Goal: Task Accomplishment & Management: Complete application form

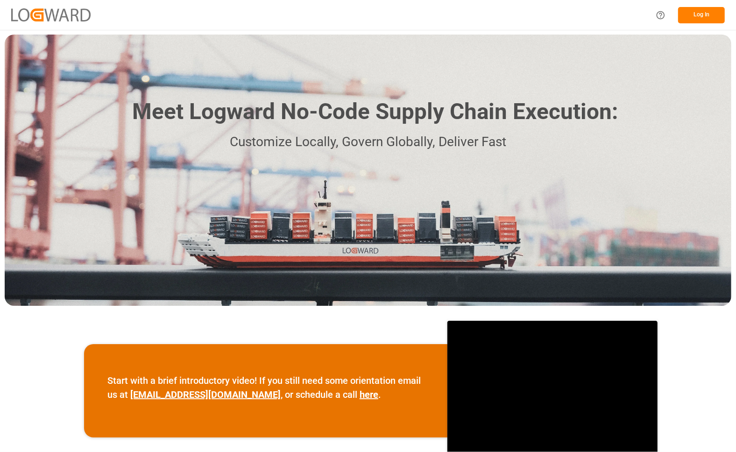
click at [708, 14] on button "Log In" at bounding box center [701, 15] width 47 height 16
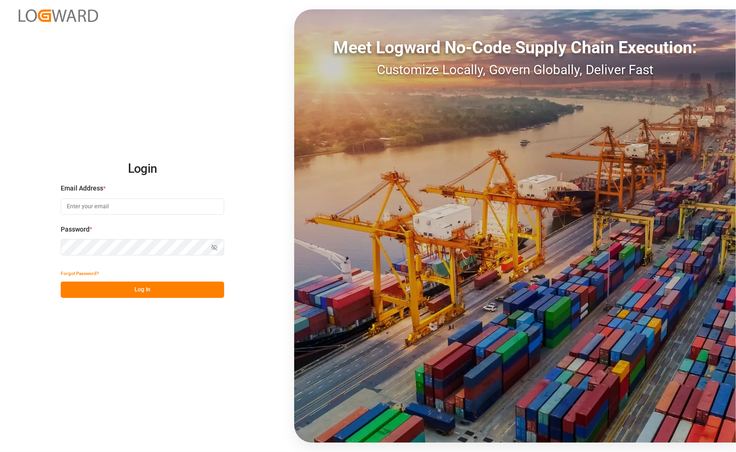
type input "[PERSON_NAME][EMAIL_ADDRESS][PERSON_NAME][DOMAIN_NAME]"
click at [75, 292] on button "Log In" at bounding box center [142, 290] width 163 height 16
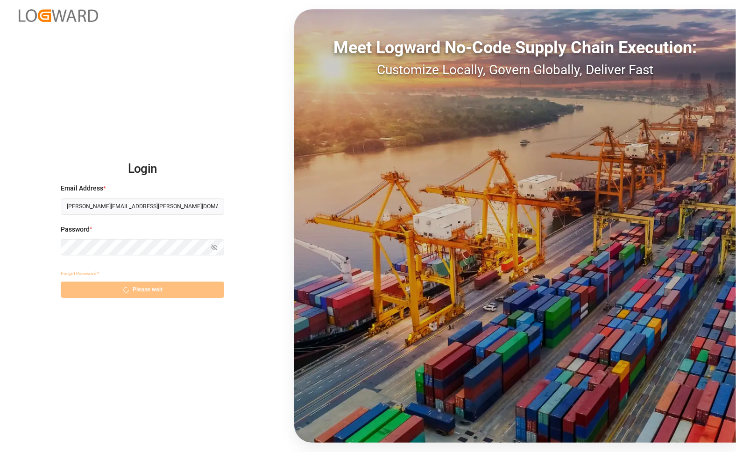
click at [75, 292] on div "Forgot Password? Please wait" at bounding box center [142, 281] width 163 height 33
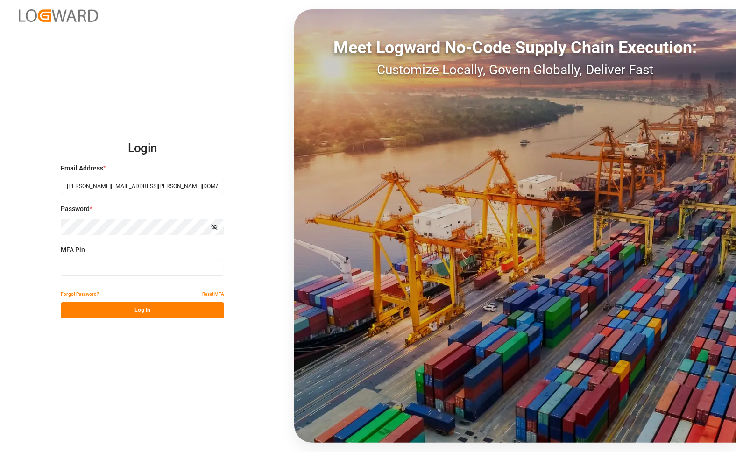
click at [113, 265] on input at bounding box center [142, 268] width 163 height 16
type input "153236"
click at [117, 311] on button "Log In" at bounding box center [142, 310] width 163 height 16
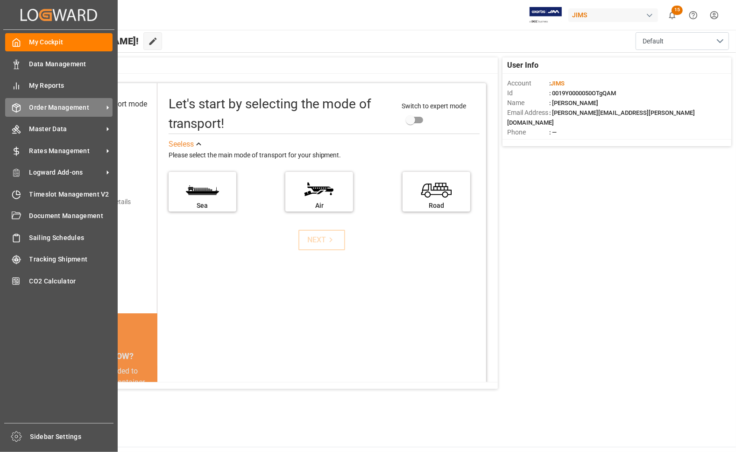
click at [55, 108] on span "Order Management" at bounding box center [66, 108] width 74 height 10
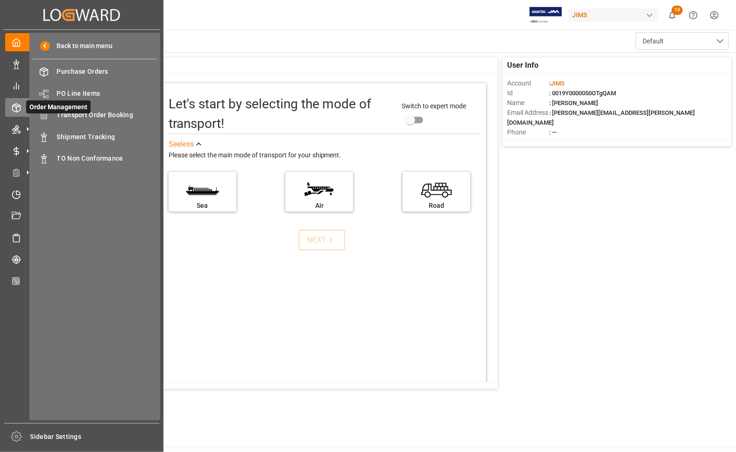
click at [88, 112] on span "Order Management" at bounding box center [58, 106] width 64 height 13
click at [92, 113] on span "Transport Order Booking" at bounding box center [107, 115] width 100 height 10
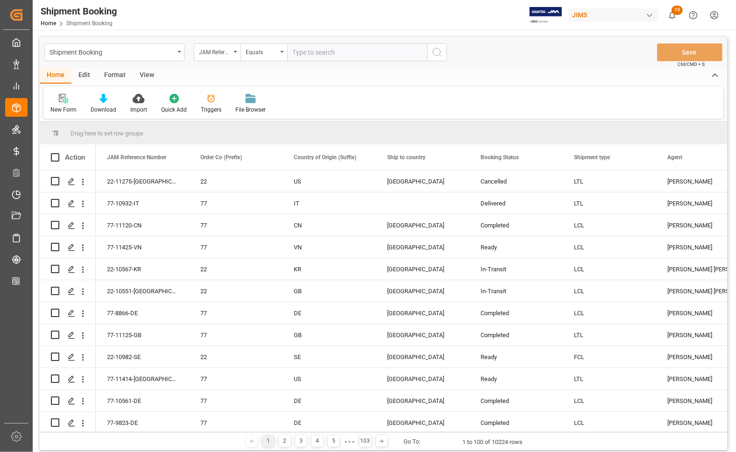
click at [68, 108] on div "New Form" at bounding box center [63, 110] width 26 height 8
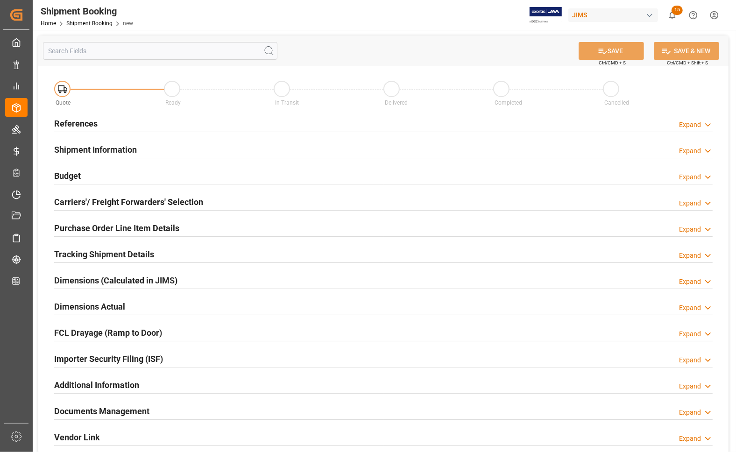
click at [82, 122] on h2 "References" at bounding box center [75, 123] width 43 height 13
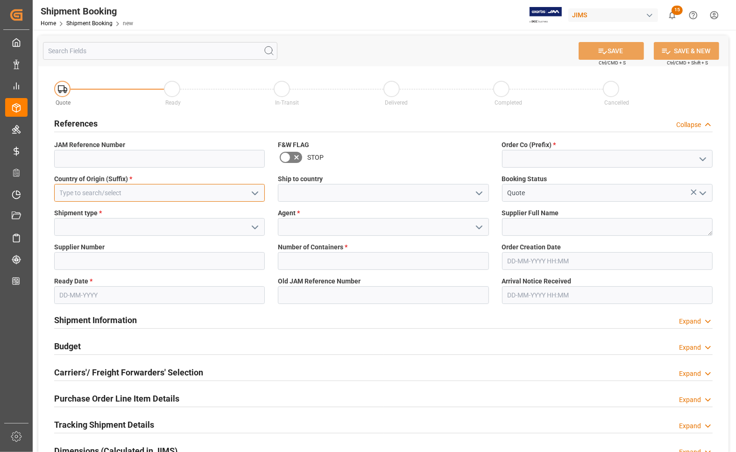
click at [83, 191] on input at bounding box center [159, 193] width 211 height 18
click at [255, 194] on polyline "open menu" at bounding box center [255, 193] width 6 height 3
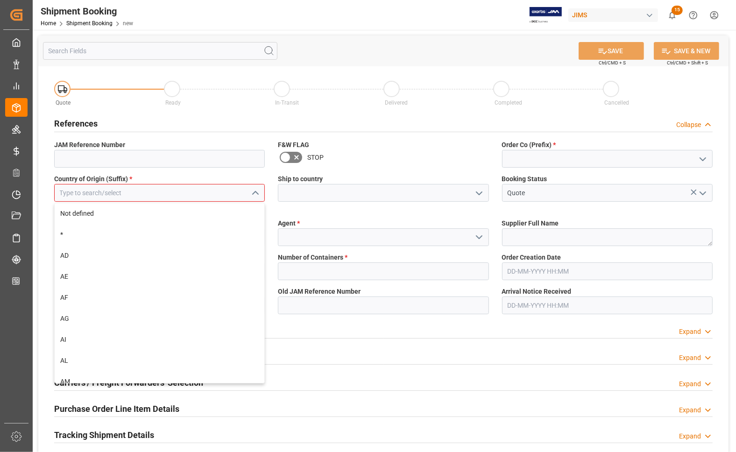
click at [191, 191] on input at bounding box center [159, 193] width 211 height 18
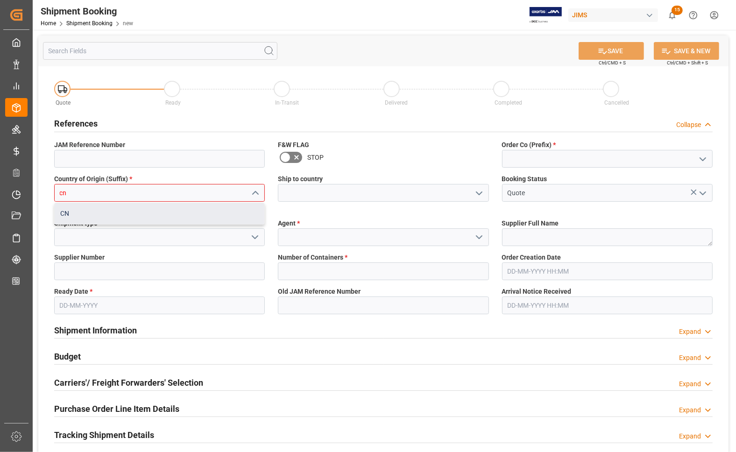
click at [132, 214] on div "CN" at bounding box center [160, 213] width 210 height 21
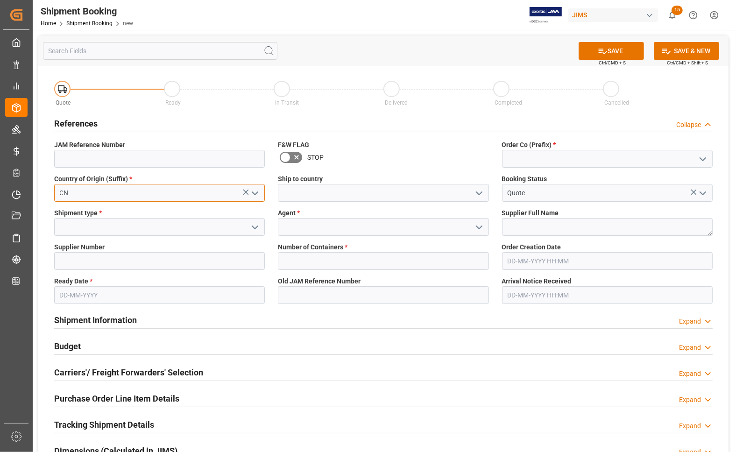
type input "CN"
click at [136, 162] on input at bounding box center [159, 159] width 211 height 18
click at [64, 227] on input at bounding box center [159, 227] width 211 height 18
click at [255, 224] on icon "open menu" at bounding box center [254, 227] width 11 height 11
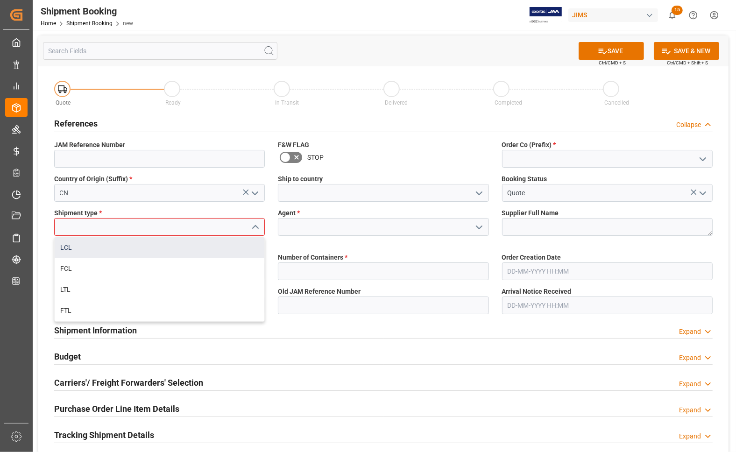
click at [85, 245] on div "LCL" at bounding box center [160, 247] width 210 height 21
type input "LCL"
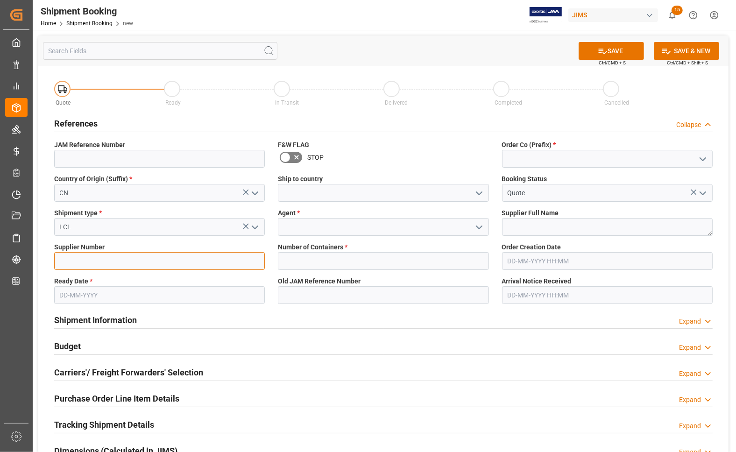
click at [84, 255] on input at bounding box center [159, 261] width 211 height 18
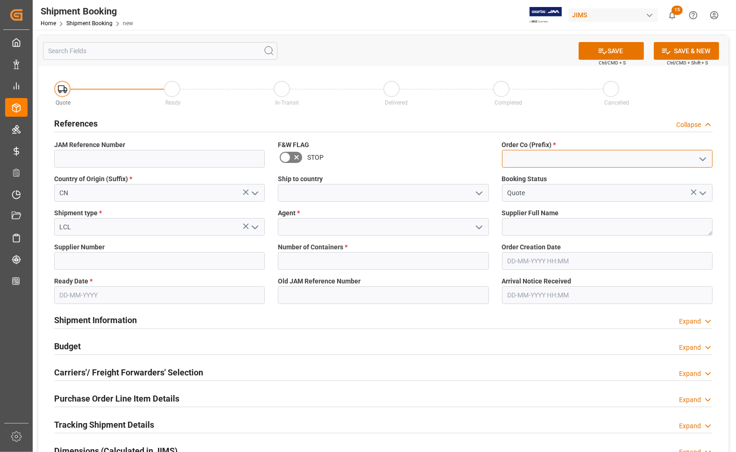
click at [539, 156] on input at bounding box center [607, 159] width 211 height 18
click at [701, 158] on polyline "open menu" at bounding box center [703, 159] width 6 height 3
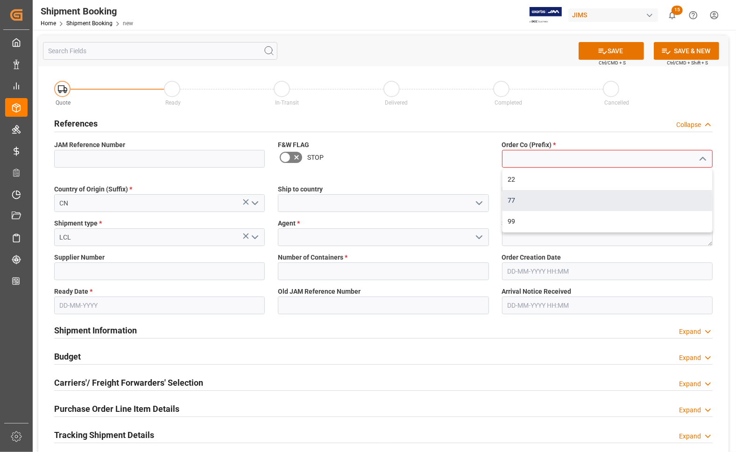
click at [564, 201] on div "77" at bounding box center [608, 200] width 210 height 21
type input "77"
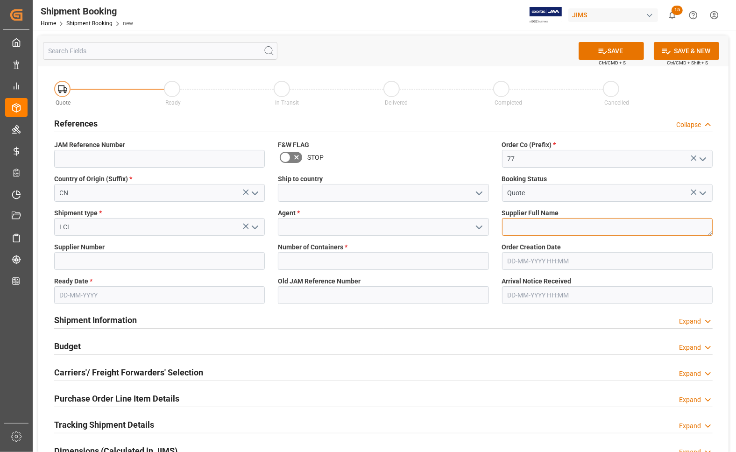
click at [524, 224] on textarea at bounding box center [607, 227] width 211 height 18
type textarea "Abbington"
drag, startPoint x: 411, startPoint y: 227, endPoint x: 420, endPoint y: 227, distance: 8.9
click at [411, 227] on input at bounding box center [383, 227] width 211 height 18
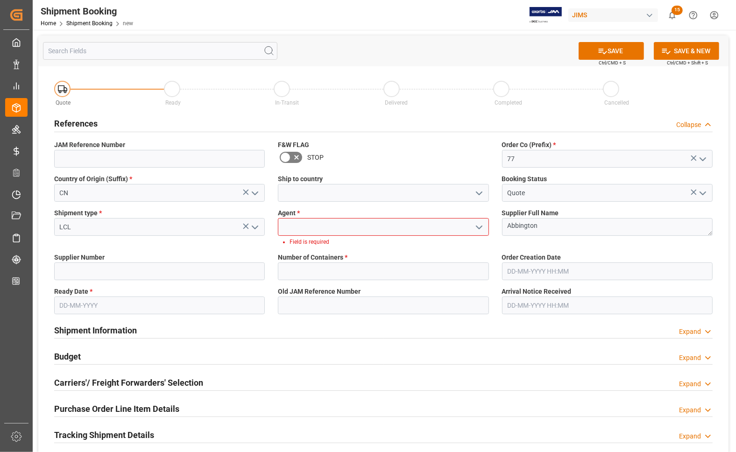
click at [479, 228] on polyline "open menu" at bounding box center [479, 227] width 6 height 3
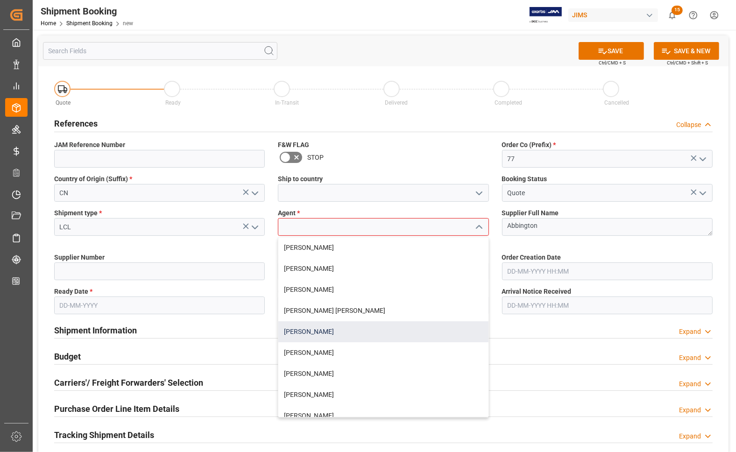
drag, startPoint x: 311, startPoint y: 331, endPoint x: 314, endPoint y: 324, distance: 7.7
click at [311, 331] on div "[PERSON_NAME]" at bounding box center [383, 331] width 210 height 21
type input "[PERSON_NAME]"
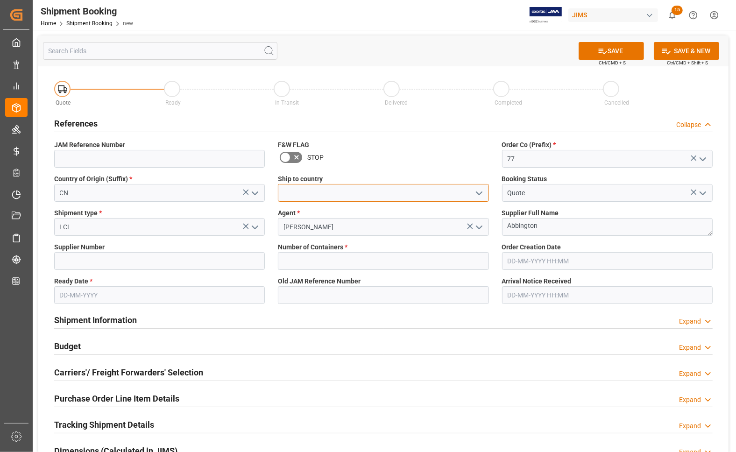
click at [333, 187] on input at bounding box center [383, 193] width 211 height 18
drag, startPoint x: 481, startPoint y: 195, endPoint x: 449, endPoint y: 195, distance: 32.7
click at [480, 195] on icon "open menu" at bounding box center [479, 193] width 11 height 11
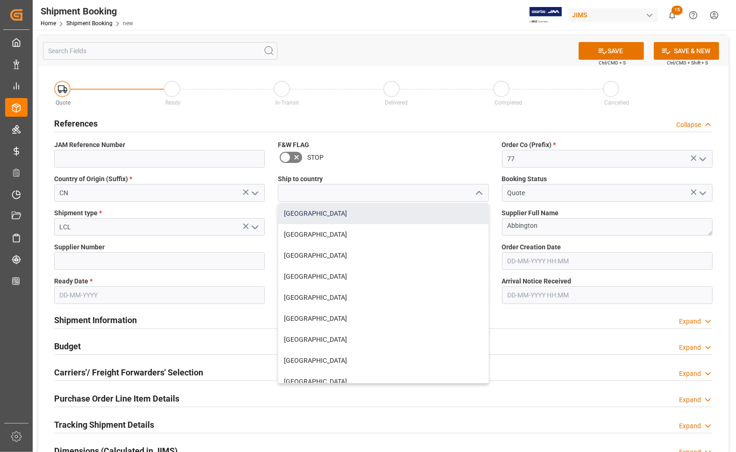
click at [304, 212] on div "[GEOGRAPHIC_DATA]" at bounding box center [383, 213] width 210 height 21
type input "[GEOGRAPHIC_DATA]"
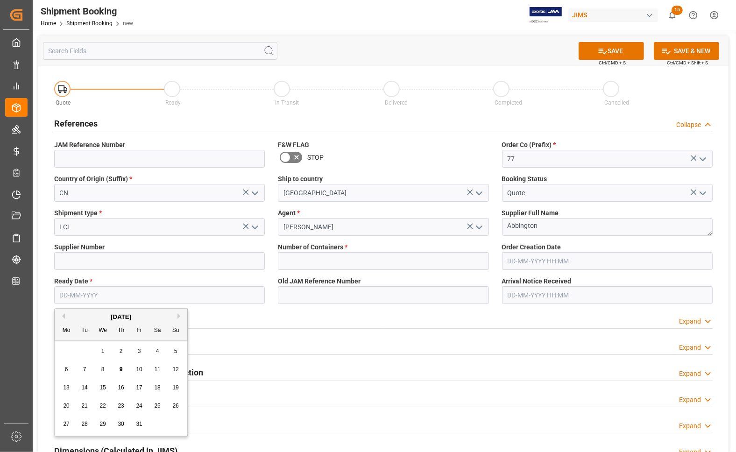
click at [166, 290] on input "text" at bounding box center [159, 295] width 211 height 18
click at [101, 369] on span "8" at bounding box center [102, 369] width 3 height 7
type input "[DATE]"
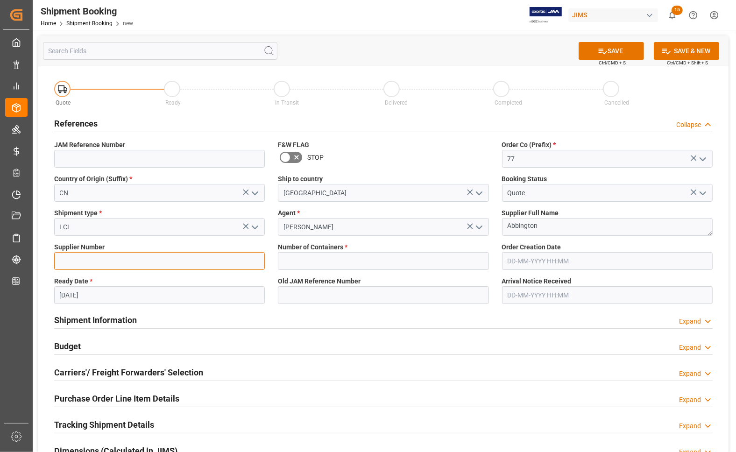
click at [101, 261] on input at bounding box center [159, 261] width 211 height 18
type input "757045"
click at [595, 48] on button "SAVE" at bounding box center [611, 51] width 65 height 18
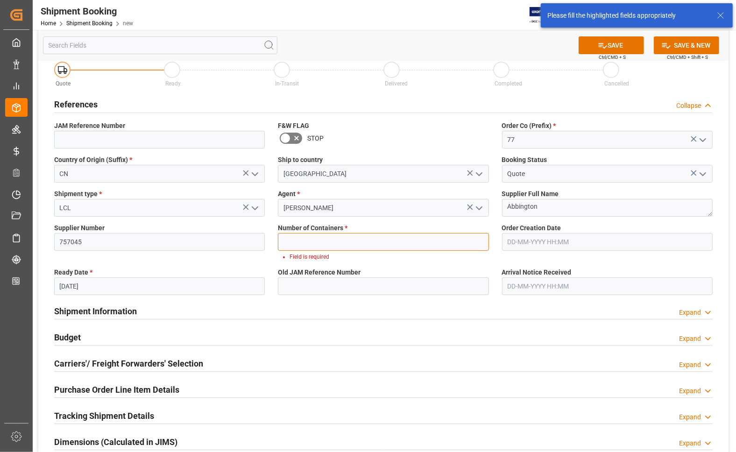
click at [395, 234] on input "text" at bounding box center [383, 242] width 211 height 18
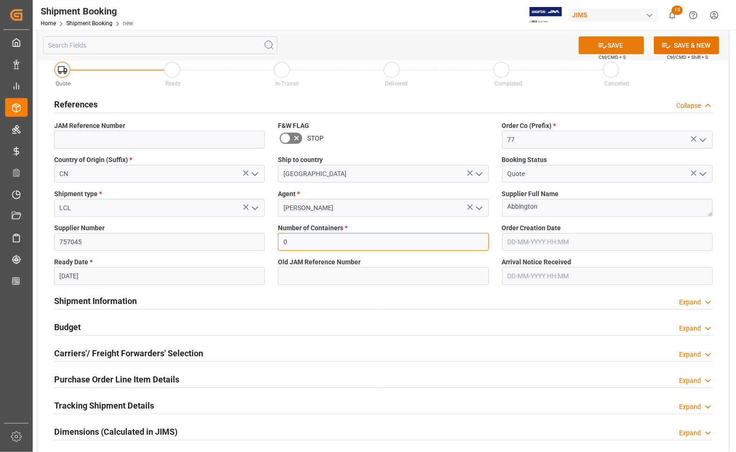
type input "0"
click at [598, 42] on icon at bounding box center [603, 46] width 10 height 10
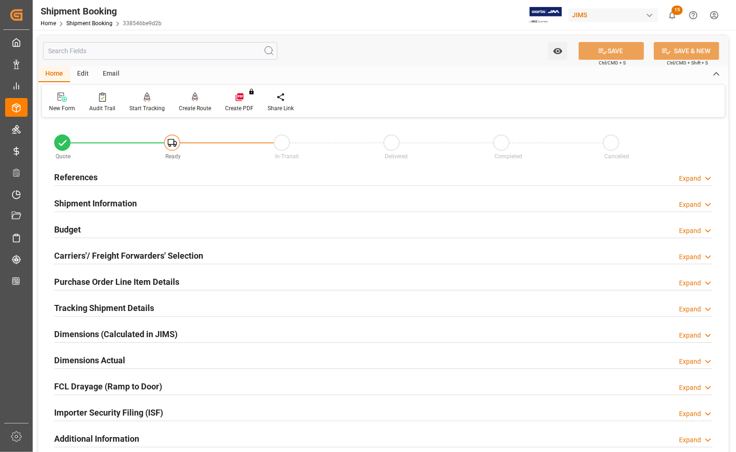
click at [73, 225] on h2 "Budget" at bounding box center [67, 229] width 27 height 13
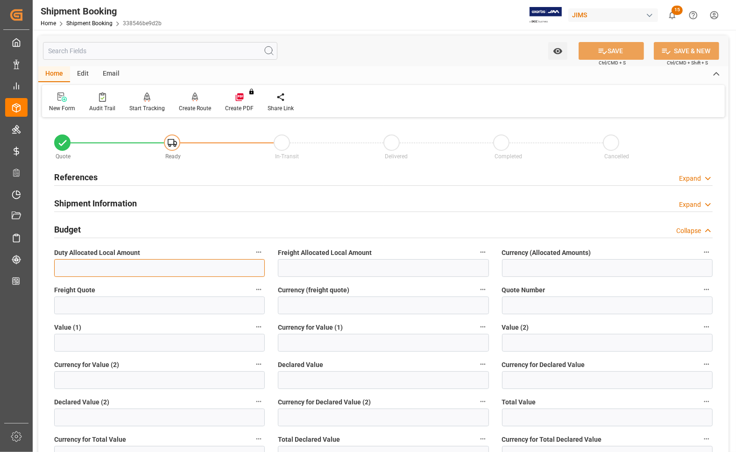
click at [78, 272] on input "text" at bounding box center [159, 268] width 211 height 18
click at [69, 304] on input "text" at bounding box center [159, 306] width 211 height 18
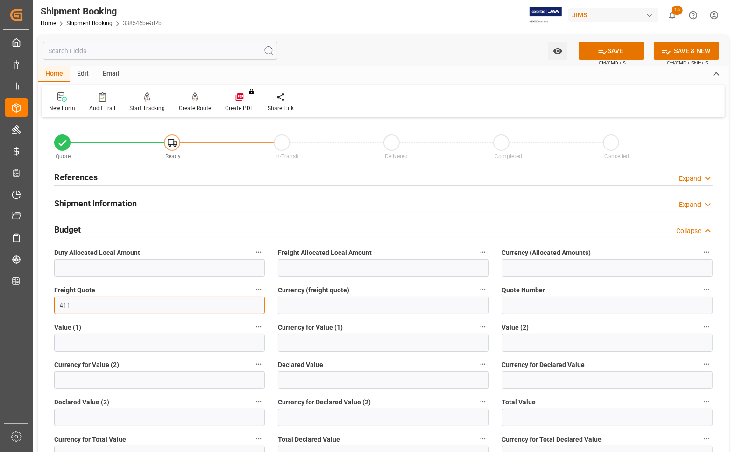
type input "411"
click at [301, 307] on input at bounding box center [383, 306] width 211 height 18
type input "USD"
click at [615, 48] on button "SAVE" at bounding box center [611, 51] width 65 height 18
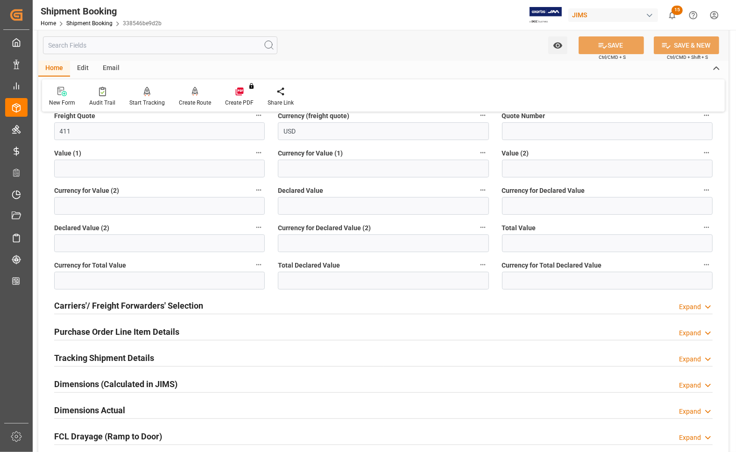
scroll to position [175, 0]
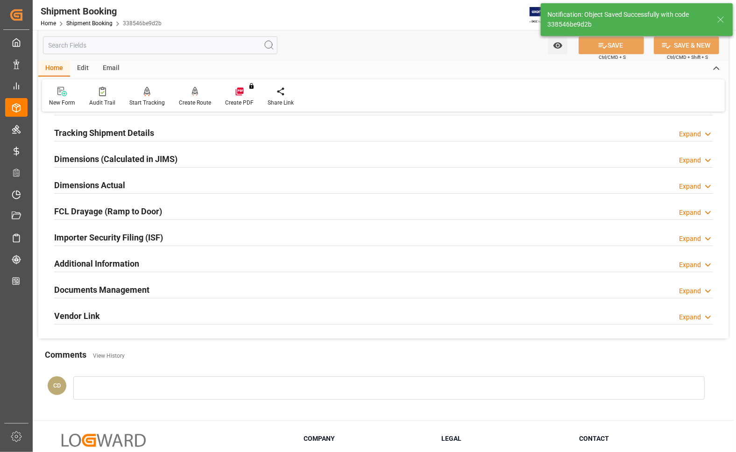
click at [84, 183] on h2 "Dimensions Actual" at bounding box center [89, 185] width 71 height 13
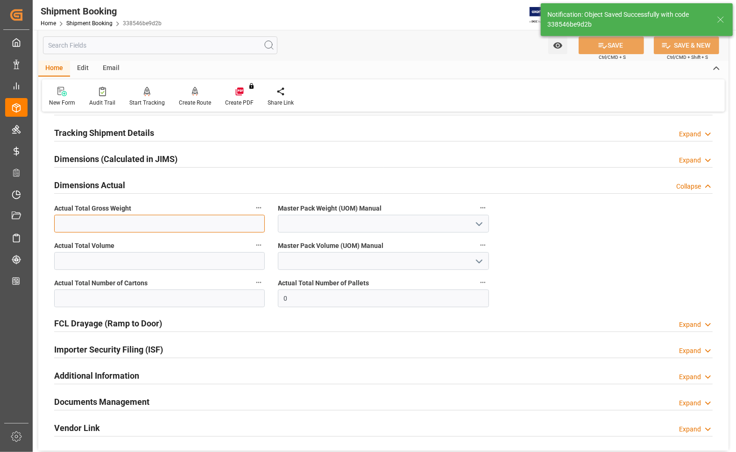
click at [84, 222] on input "text" at bounding box center [159, 224] width 211 height 18
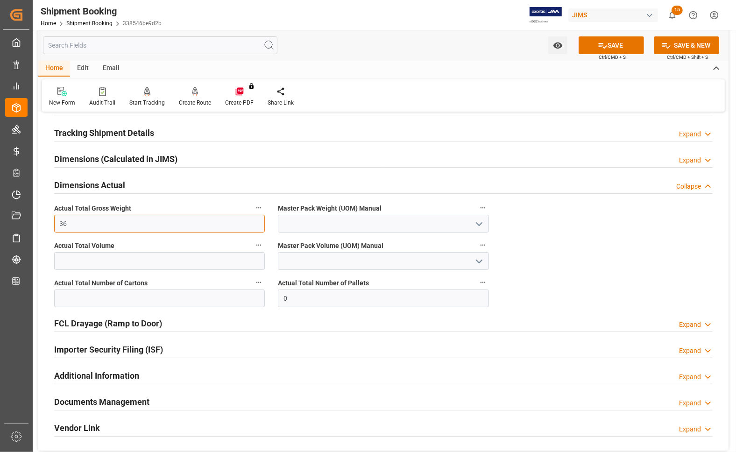
type input "36"
click at [476, 223] on polyline "open menu" at bounding box center [479, 224] width 6 height 3
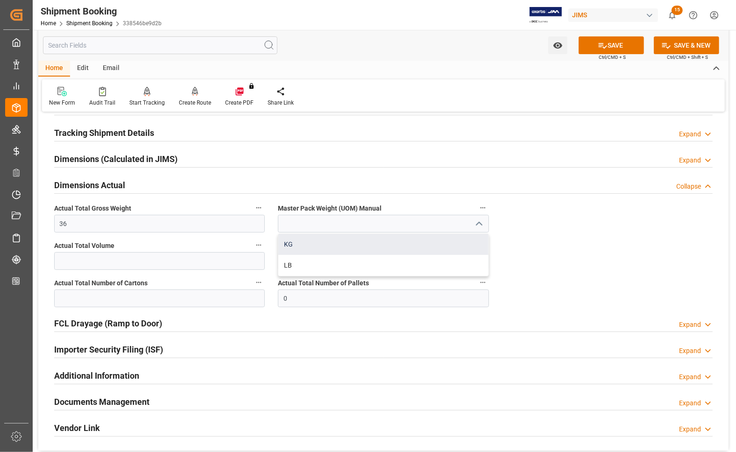
click at [313, 246] on div "KG" at bounding box center [383, 244] width 210 height 21
type input "KG"
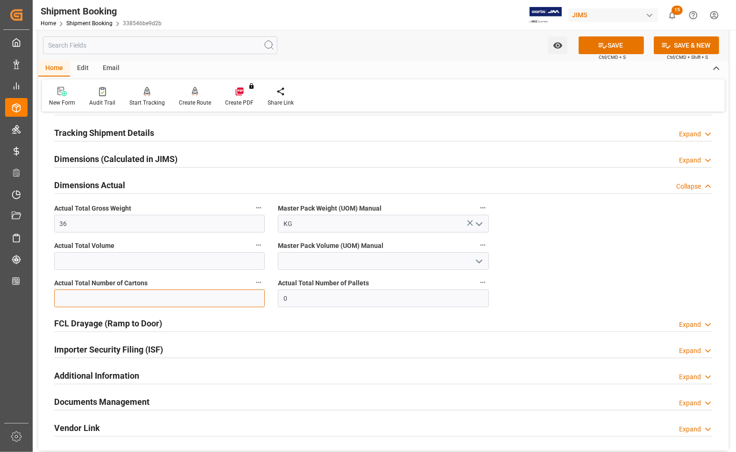
click at [136, 307] on input "text" at bounding box center [159, 299] width 211 height 18
type input "3"
click at [602, 45] on icon at bounding box center [603, 46] width 10 height 10
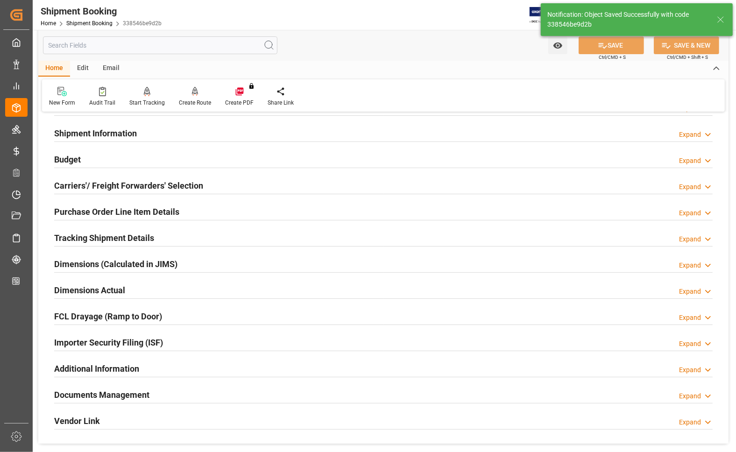
scroll to position [58, 0]
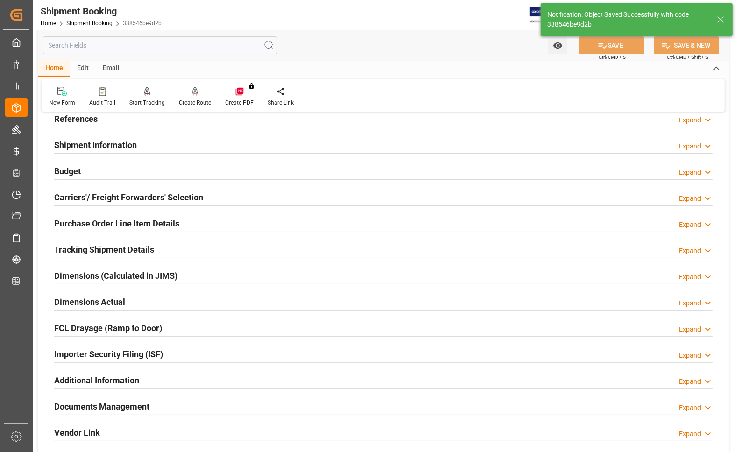
click at [86, 199] on h2 "Carriers'/ Freight Forwarders' Selection" at bounding box center [128, 197] width 149 height 13
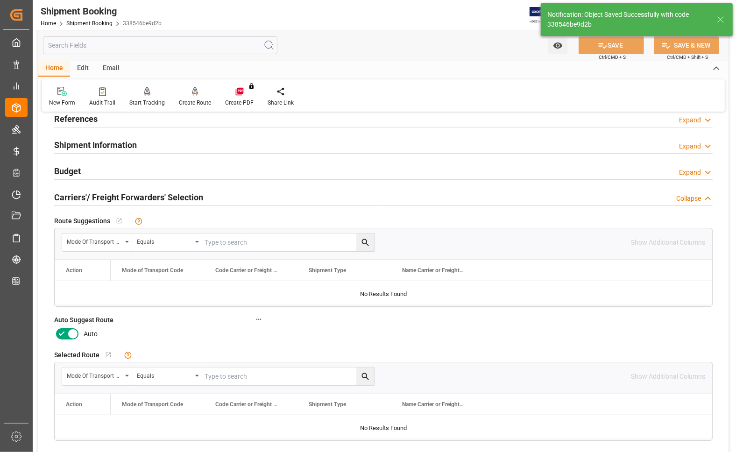
click at [69, 336] on icon at bounding box center [72, 333] width 11 height 11
click at [0, 0] on input "checkbox" at bounding box center [0, 0] width 0 height 0
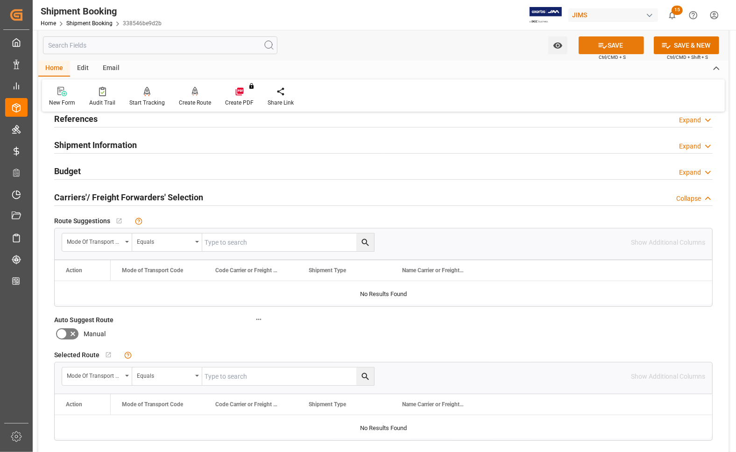
click at [587, 44] on button "SAVE" at bounding box center [611, 45] width 65 height 18
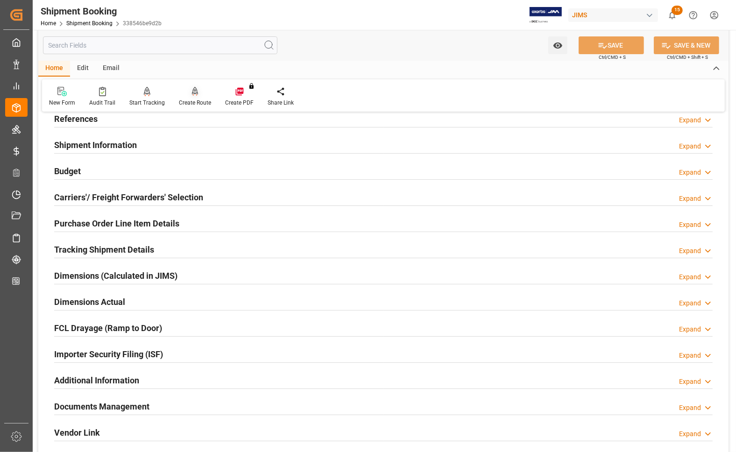
click at [191, 99] on div "Create Route" at bounding box center [195, 103] width 32 height 8
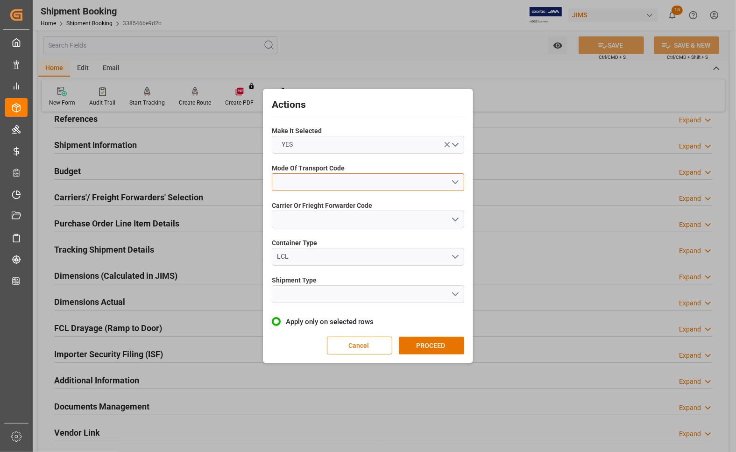
click at [303, 179] on button "open menu" at bounding box center [368, 182] width 192 height 18
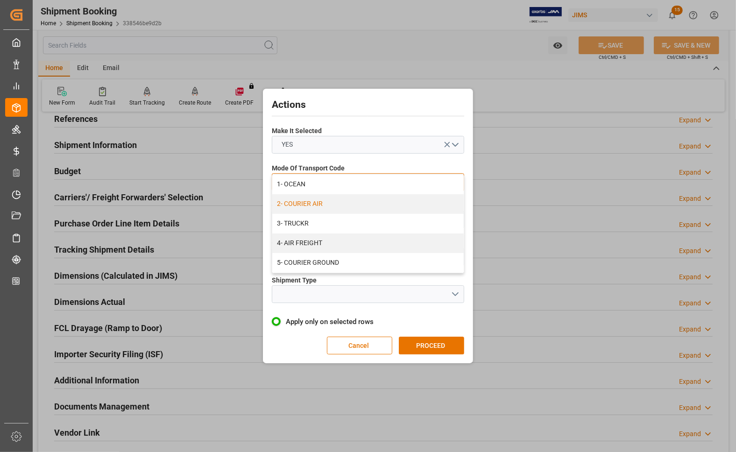
drag, startPoint x: 309, startPoint y: 257, endPoint x: 311, endPoint y: 199, distance: 57.9
click at [311, 199] on div "1- OCEAN 2- COURIER AIR 3- TRUCKR 4- AIR FREIGHT 5- COURIER GROUND" at bounding box center [367, 224] width 191 height 98
click at [311, 199] on div "2- COURIER AIR" at bounding box center [367, 204] width 191 height 20
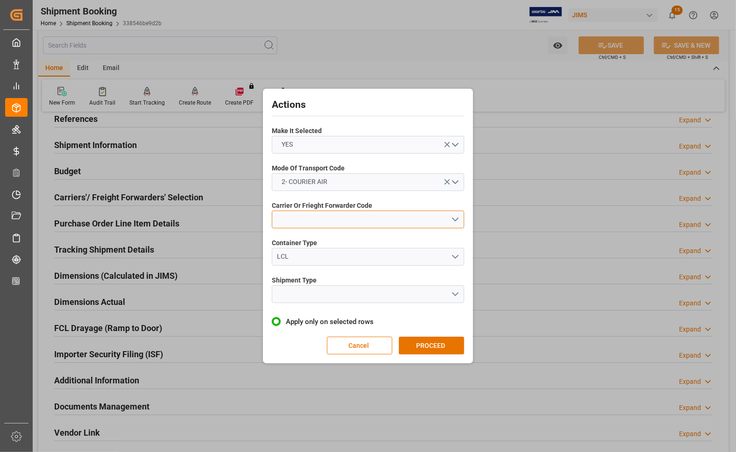
click at [309, 217] on button "open menu" at bounding box center [368, 220] width 192 height 18
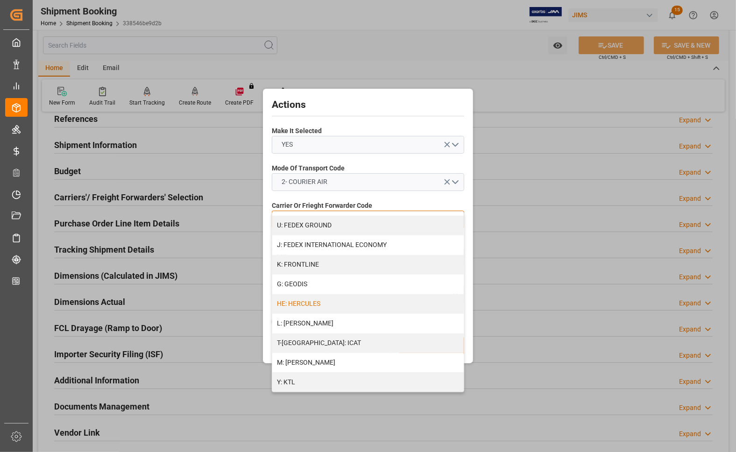
scroll to position [292, 0]
click at [317, 242] on div "J: FEDEX INTERNATIONAL ECONOMY" at bounding box center [367, 244] width 191 height 20
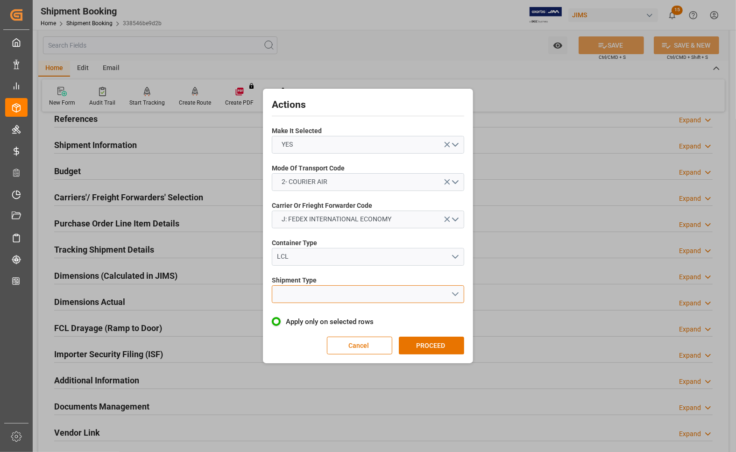
click at [307, 290] on button "open menu" at bounding box center [368, 294] width 192 height 18
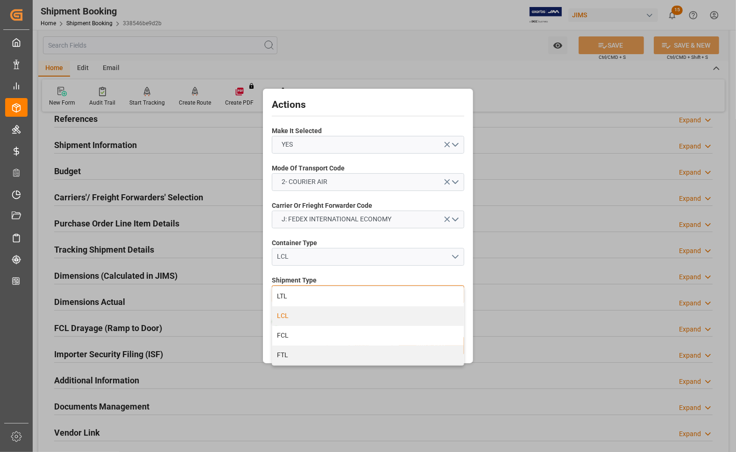
click at [294, 316] on div "LCL" at bounding box center [367, 316] width 191 height 20
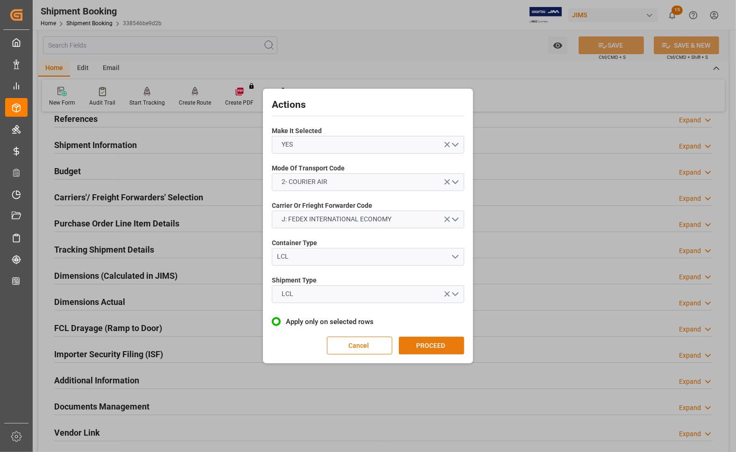
click at [437, 342] on button "PROCEED" at bounding box center [431, 346] width 65 height 18
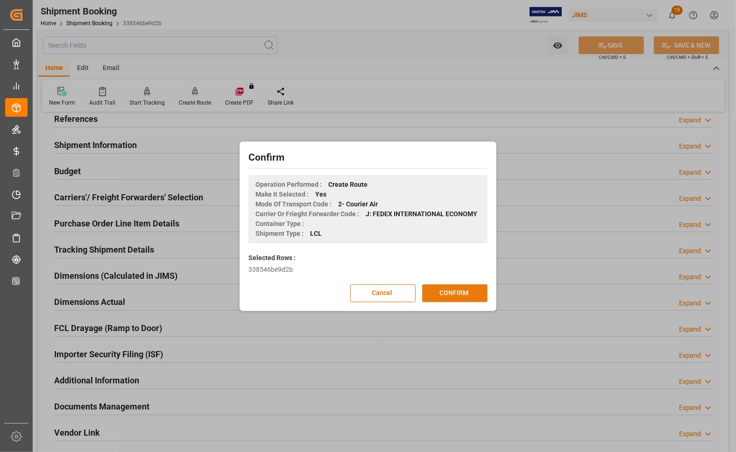
click at [449, 293] on button "CONFIRM" at bounding box center [454, 293] width 65 height 18
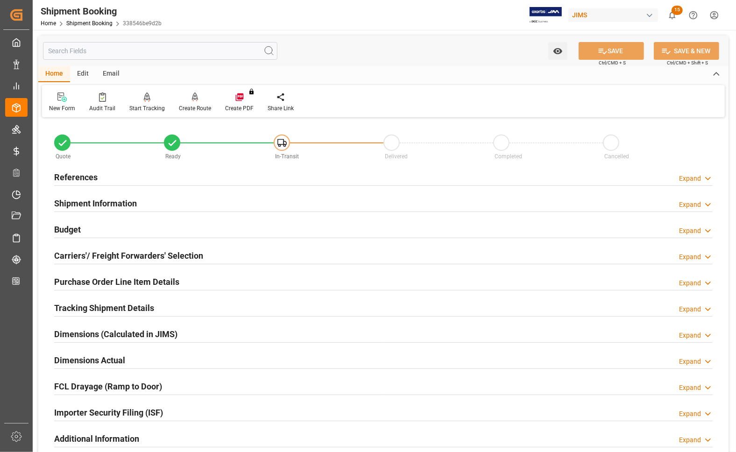
click at [64, 177] on h2 "References" at bounding box center [75, 177] width 43 height 13
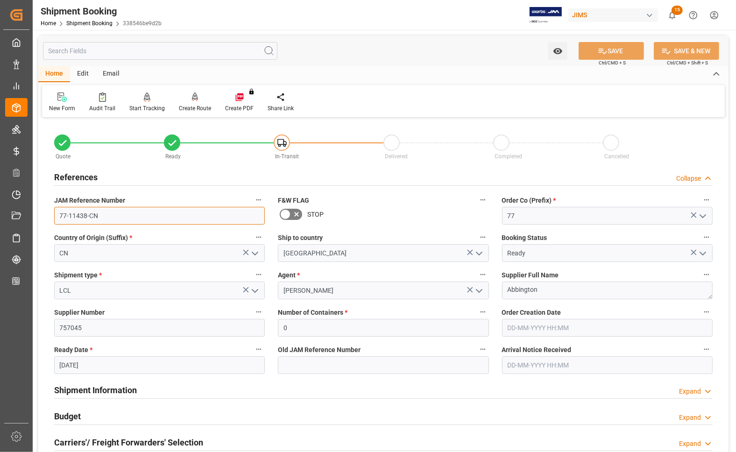
drag, startPoint x: 103, startPoint y: 218, endPoint x: 40, endPoint y: 214, distance: 63.2
click at [40, 214] on div "Quote Ready In-Transit Delivered Completed Cancelled References Collapse JAM Re…" at bounding box center [383, 410] width 690 height 580
